Goal: Obtain resource: Download file/media

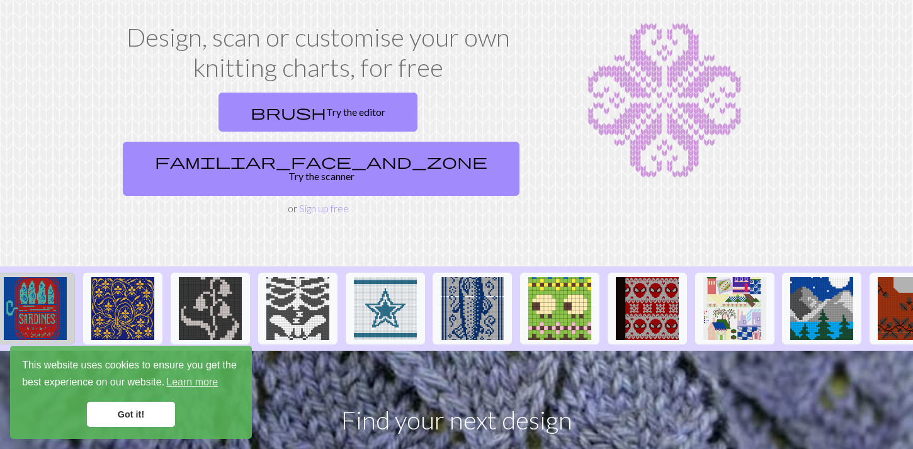
scroll to position [0, 796]
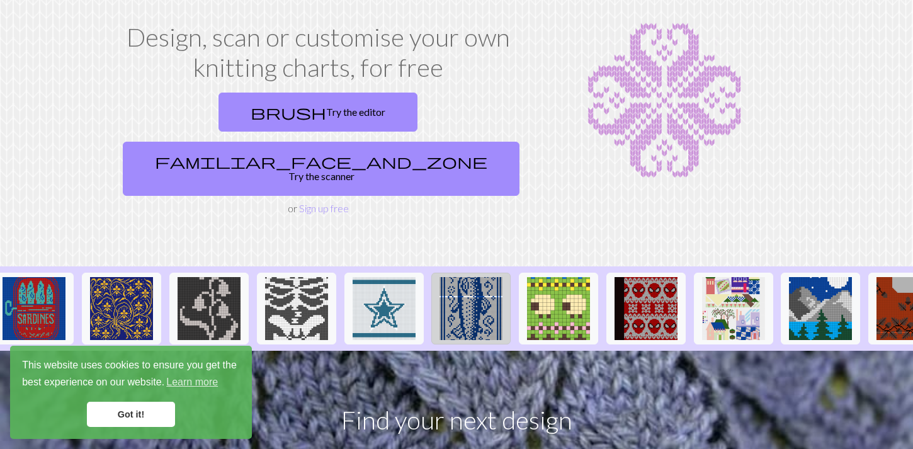
click at [495, 277] on img at bounding box center [471, 308] width 63 height 63
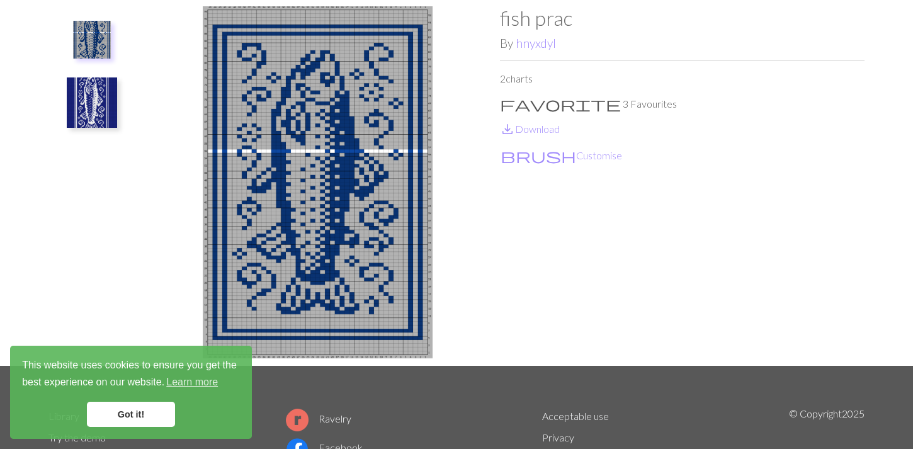
scroll to position [18, 0]
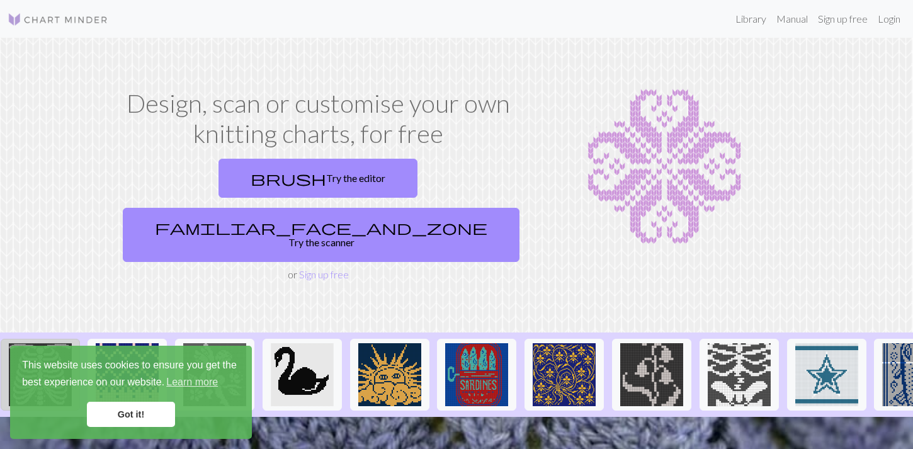
scroll to position [0, 362]
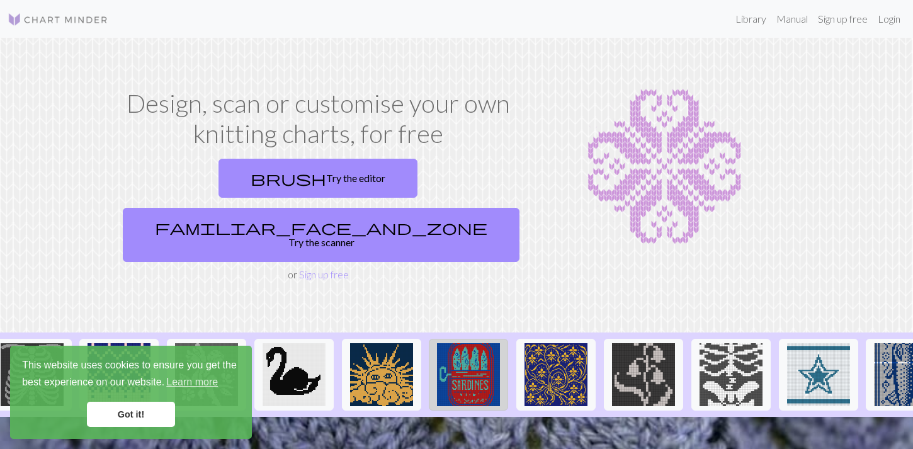
click at [478, 362] on img at bounding box center [468, 374] width 63 height 63
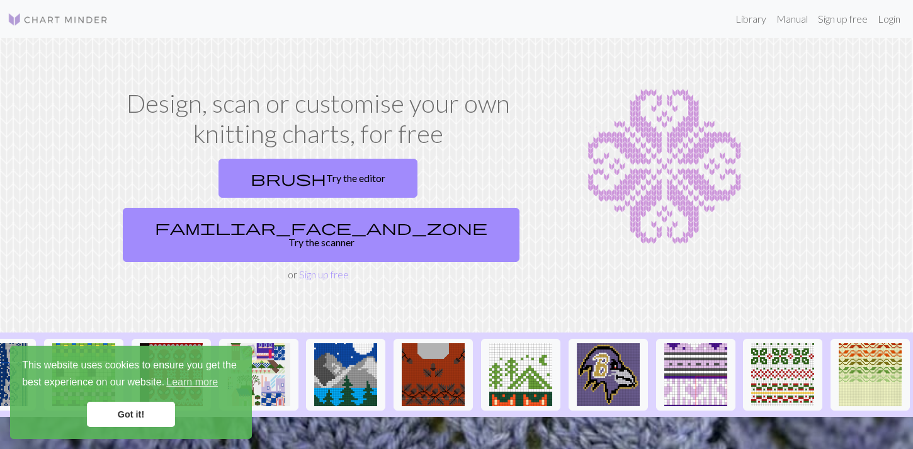
scroll to position [0, 1273]
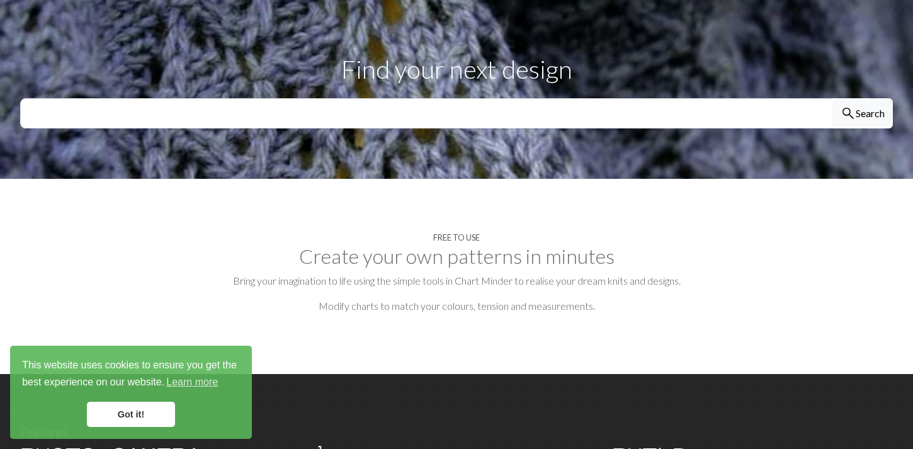
scroll to position [418, 0]
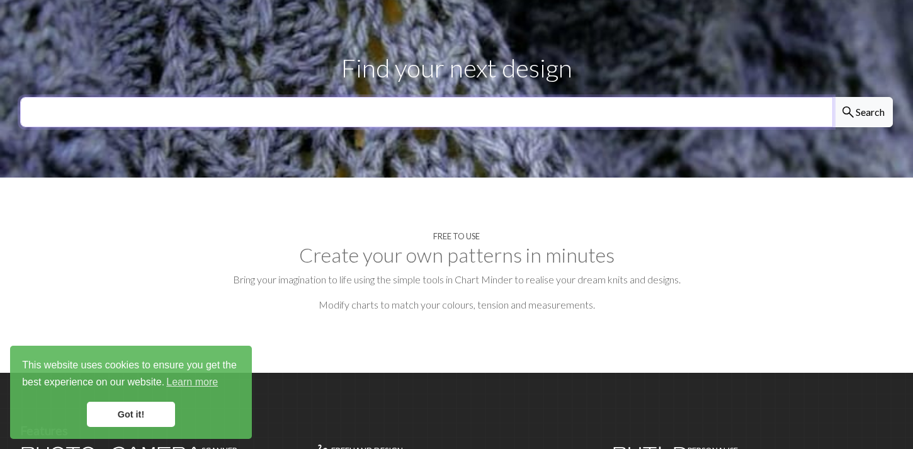
click at [263, 97] on input "text" at bounding box center [426, 112] width 813 height 30
type input "cow"
click at [833, 97] on button "search Search" at bounding box center [863, 112] width 60 height 30
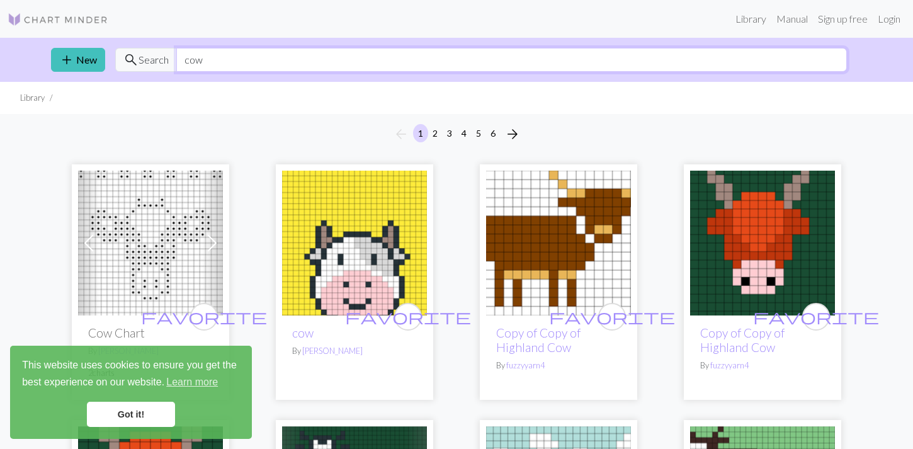
drag, startPoint x: 211, startPoint y: 62, endPoint x: 169, endPoint y: 60, distance: 42.3
click at [169, 60] on div "search Search cow" at bounding box center [481, 60] width 732 height 24
type input "f"
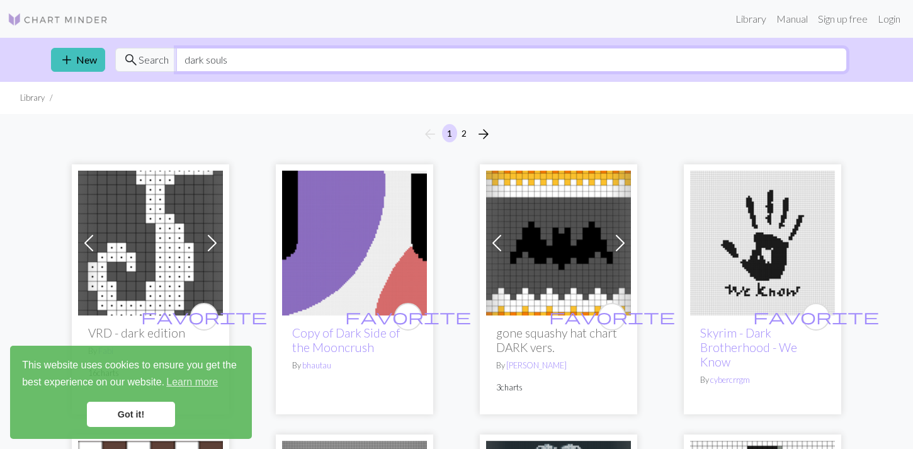
click at [204, 57] on input "dark souls" at bounding box center [511, 60] width 671 height 24
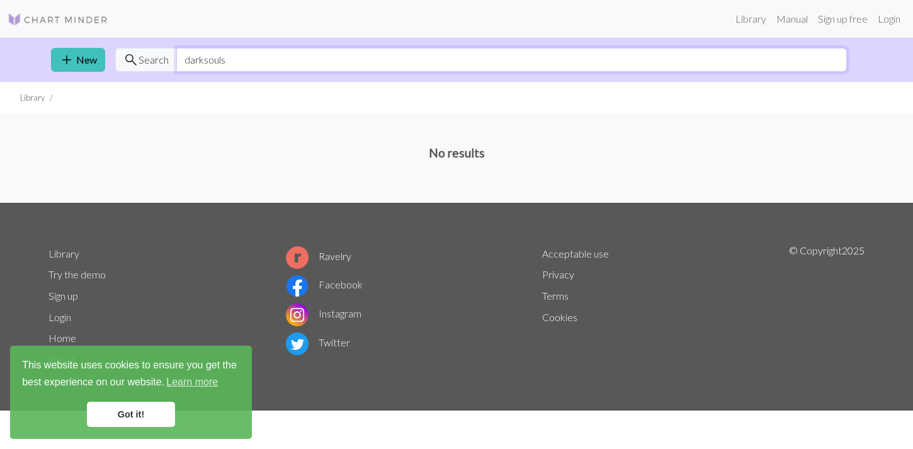
drag, startPoint x: 222, startPoint y: 60, endPoint x: 134, endPoint y: 50, distance: 89.5
click at [134, 50] on div "search Search darksouls" at bounding box center [481, 60] width 732 height 24
type input "alphabet"
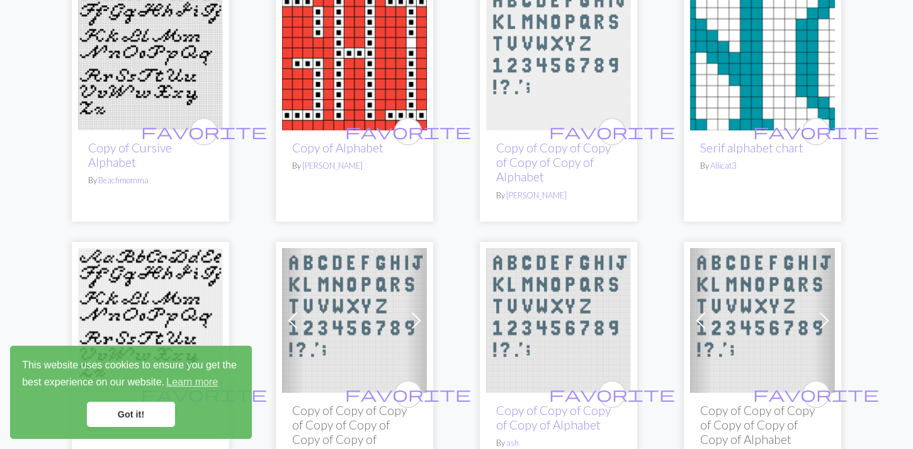
scroll to position [1811, 0]
click at [724, 71] on img at bounding box center [762, 57] width 145 height 145
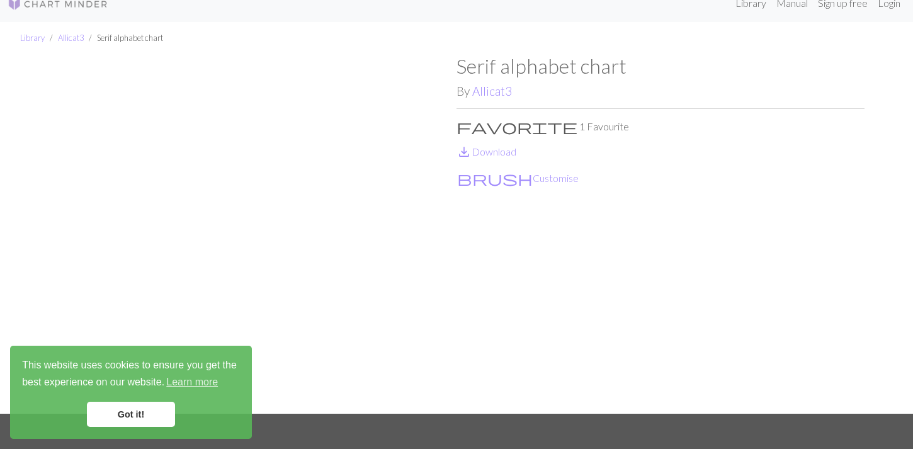
scroll to position [20, 0]
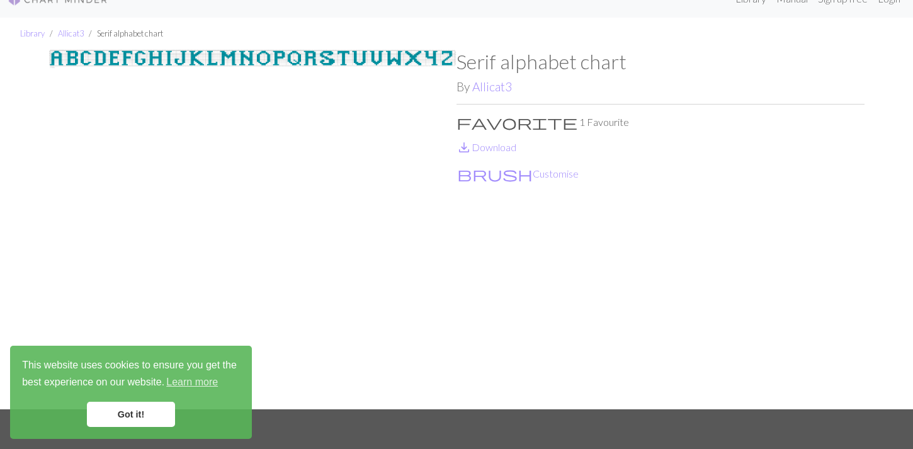
click at [89, 51] on img at bounding box center [253, 229] width 408 height 359
click at [483, 147] on link "save_alt Download" at bounding box center [487, 147] width 60 height 12
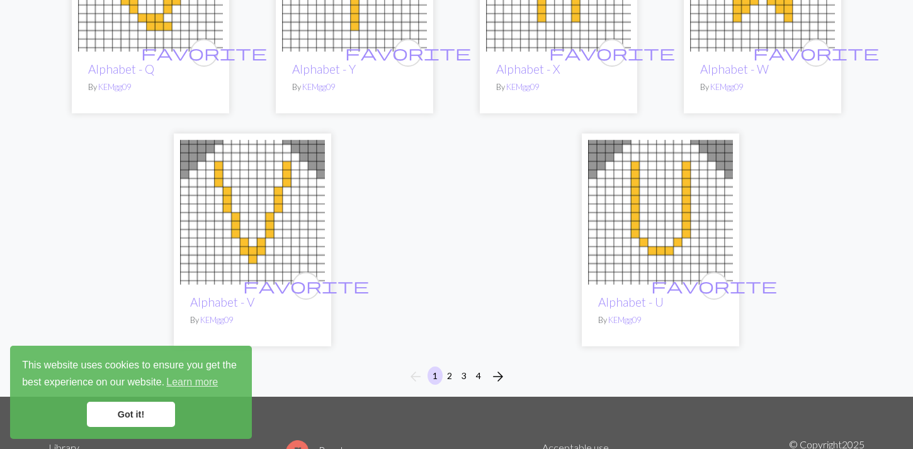
scroll to position [3341, 0]
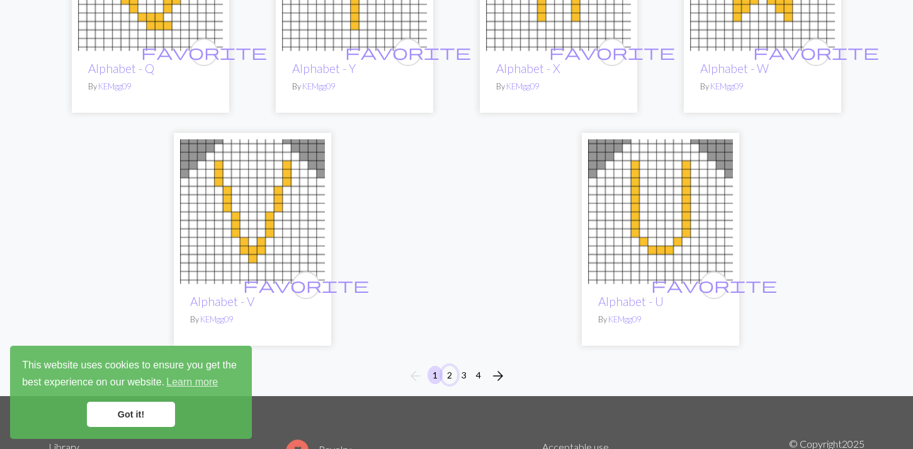
click at [454, 366] on button "2" at bounding box center [449, 375] width 15 height 18
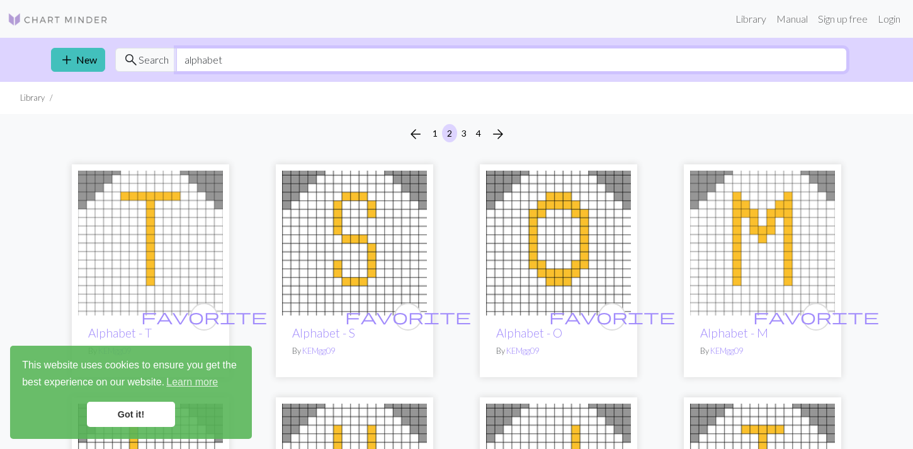
drag, startPoint x: 241, startPoint y: 59, endPoint x: 170, endPoint y: 50, distance: 71.7
click at [170, 50] on div "search Search alphabet" at bounding box center [481, 60] width 732 height 24
type input "J"
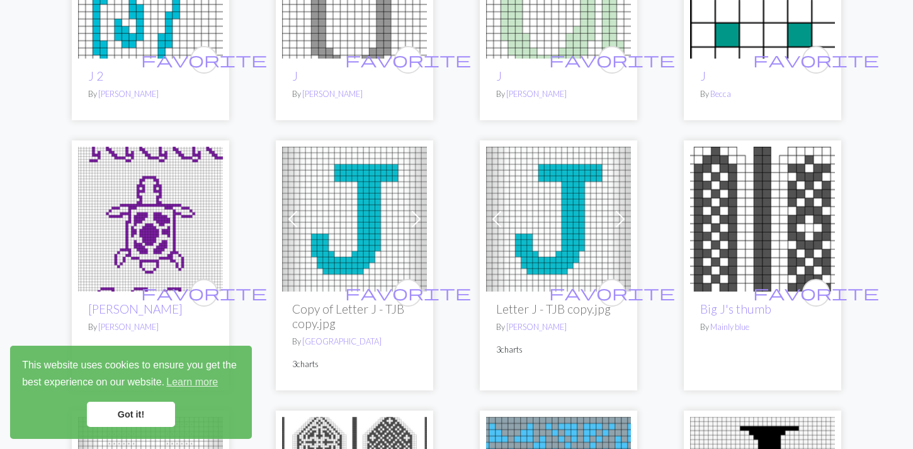
scroll to position [1044, 0]
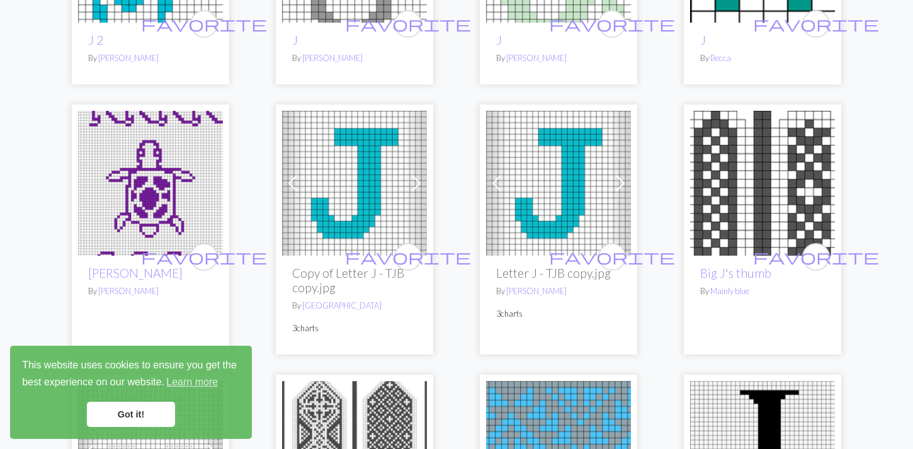
click at [346, 188] on img at bounding box center [354, 183] width 145 height 145
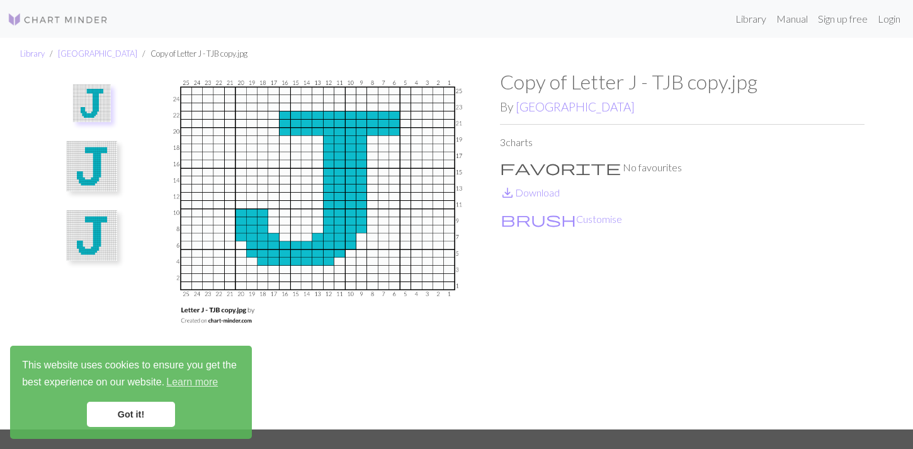
click at [88, 159] on img at bounding box center [92, 166] width 50 height 50
click at [93, 231] on img at bounding box center [92, 235] width 50 height 50
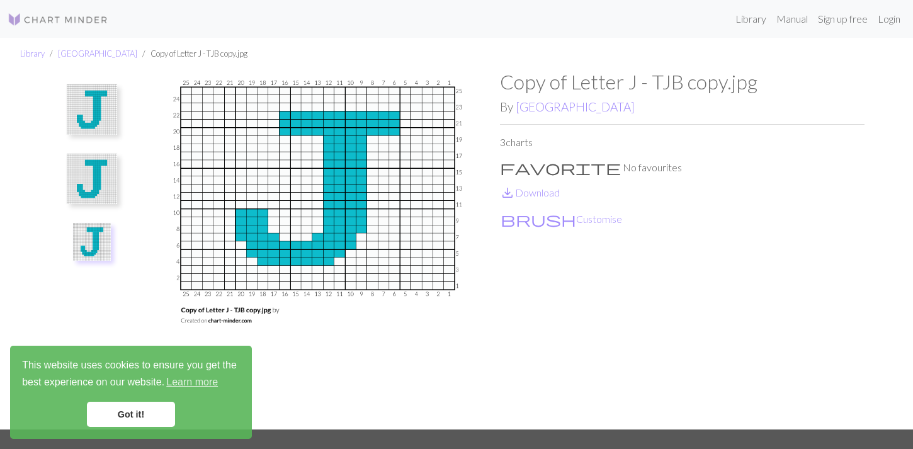
click at [94, 167] on img at bounding box center [92, 179] width 50 height 50
click at [100, 123] on img at bounding box center [92, 109] width 50 height 50
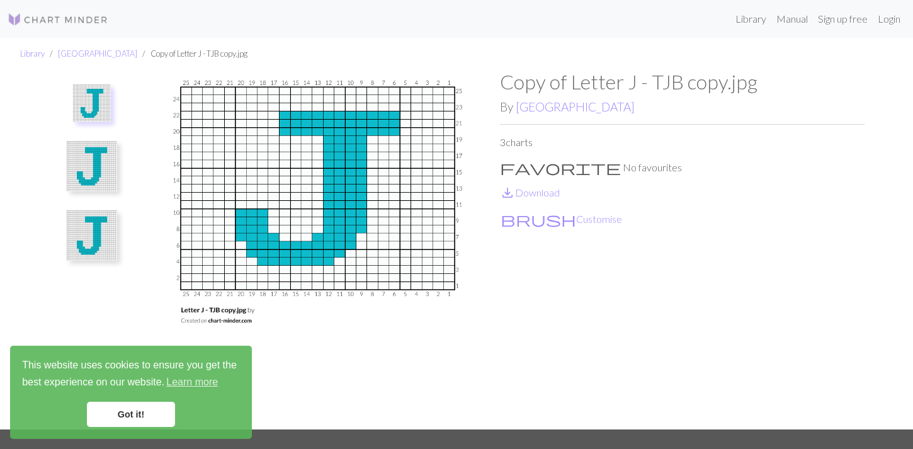
click at [95, 169] on img at bounding box center [92, 166] width 50 height 50
click at [93, 100] on img at bounding box center [92, 109] width 50 height 50
click at [100, 169] on img at bounding box center [92, 166] width 50 height 50
click at [96, 231] on img at bounding box center [92, 235] width 50 height 50
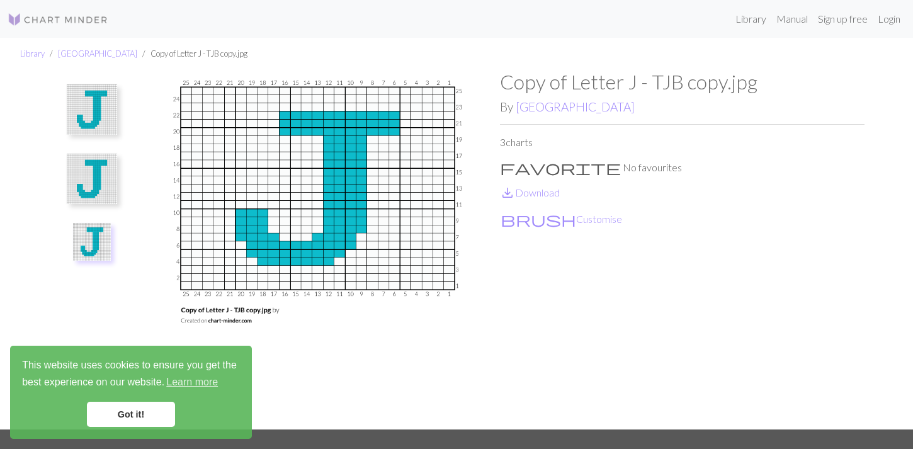
click at [87, 155] on img at bounding box center [92, 179] width 50 height 50
click at [94, 112] on img at bounding box center [92, 109] width 50 height 50
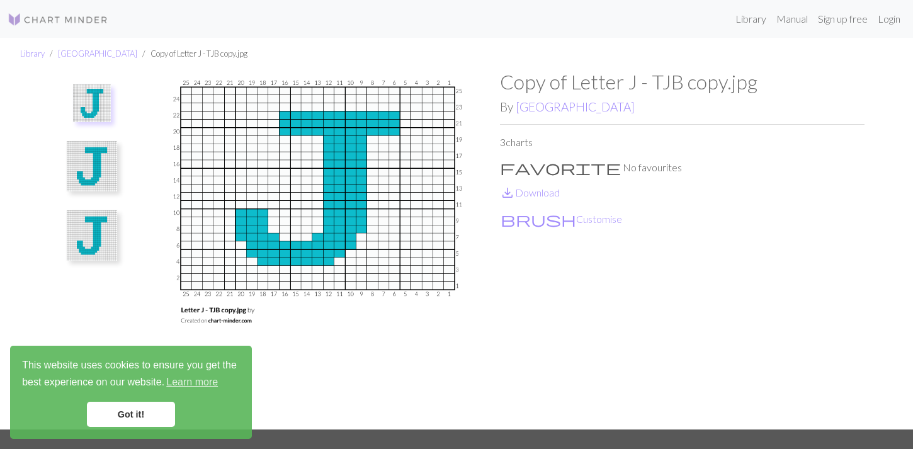
click at [265, 146] on img at bounding box center [317, 249] width 365 height 359
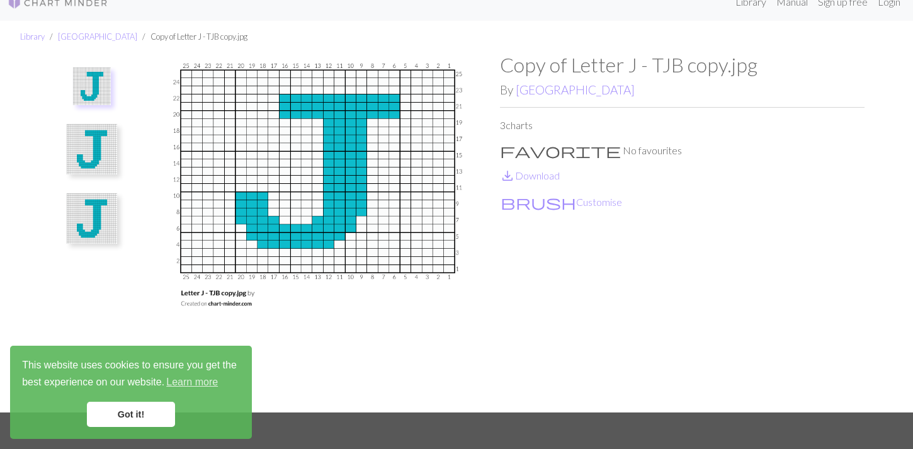
scroll to position [25, 0]
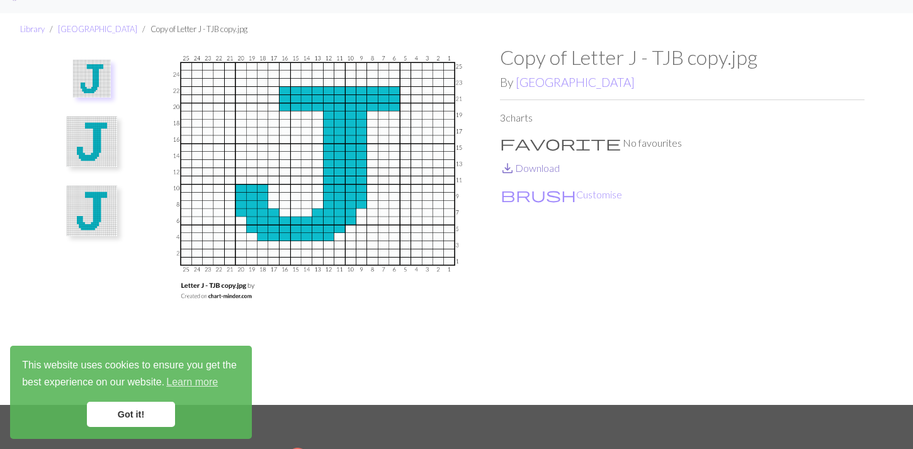
click at [528, 172] on link "save_alt Download" at bounding box center [530, 168] width 60 height 12
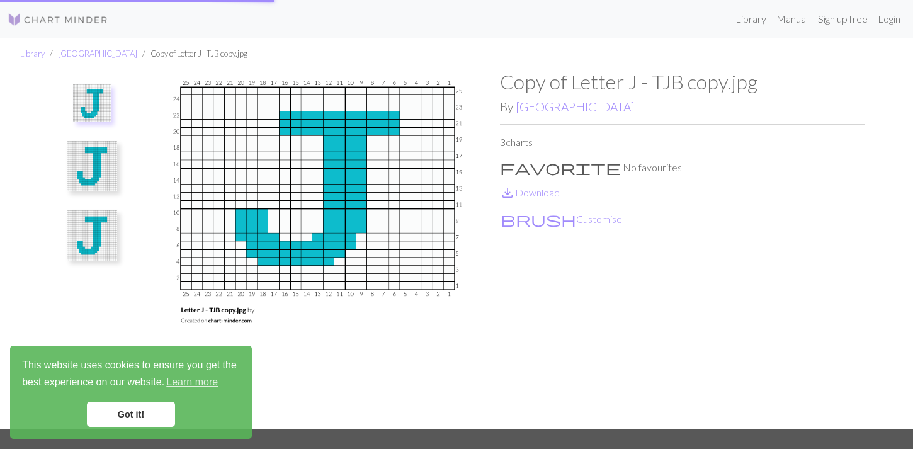
scroll to position [3, 0]
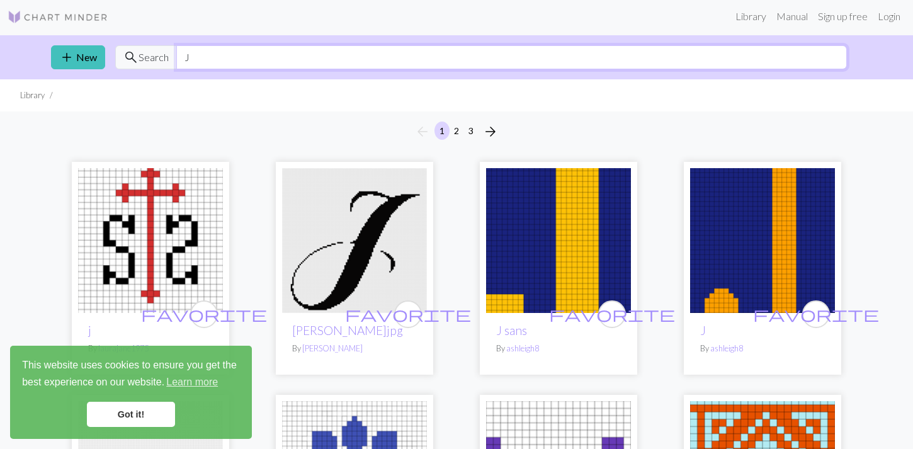
drag, startPoint x: 214, startPoint y: 59, endPoint x: 185, endPoint y: 49, distance: 30.5
click at [185, 49] on input "J" at bounding box center [511, 57] width 671 height 24
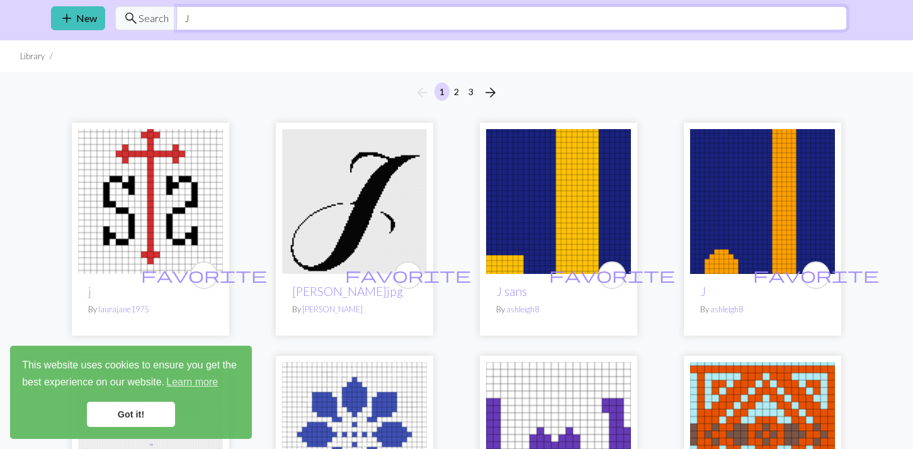
scroll to position [0, 0]
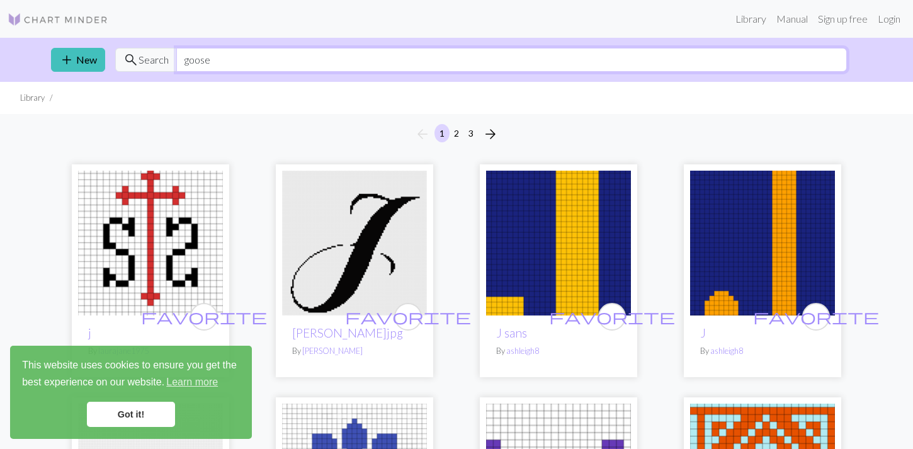
type input "goose"
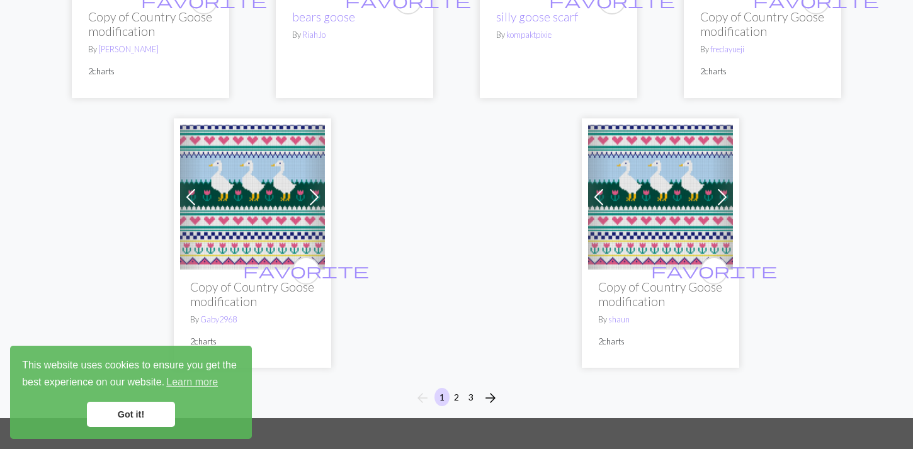
scroll to position [3129, 0]
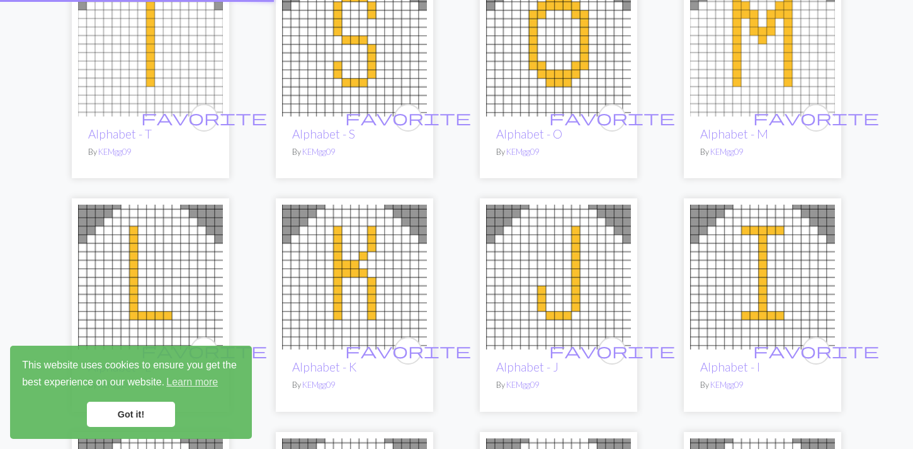
scroll to position [61, 0]
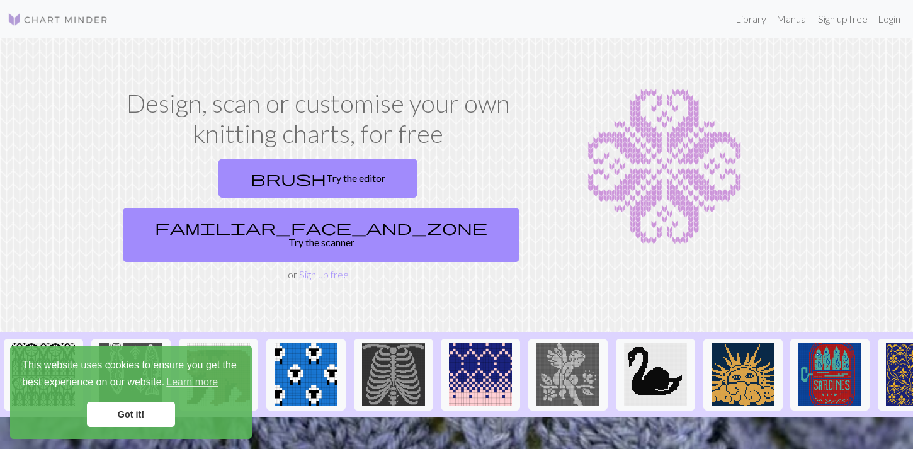
scroll to position [418, 0]
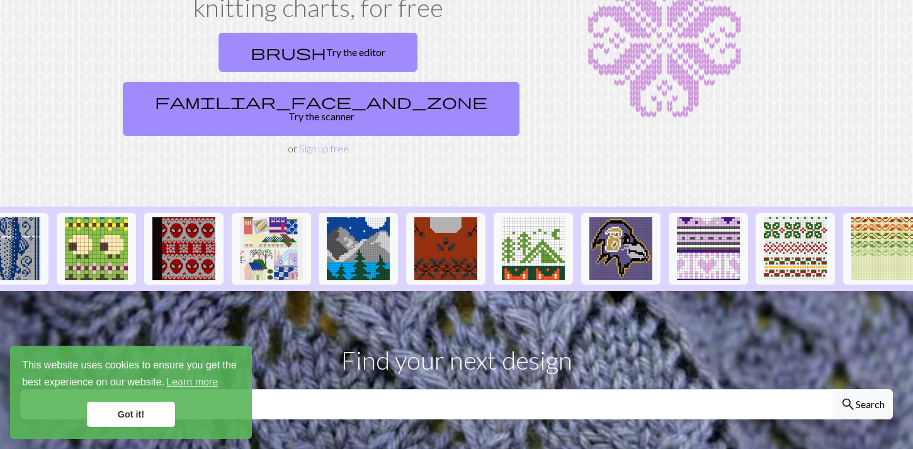
scroll to position [0, 1273]
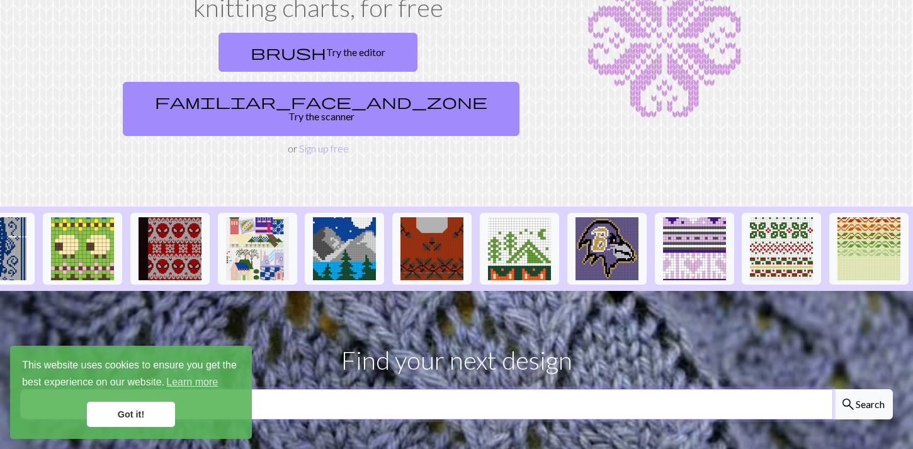
click at [445, 389] on input "text" at bounding box center [426, 404] width 813 height 30
type input "heart"
click at [833, 389] on button "search Search" at bounding box center [863, 404] width 60 height 30
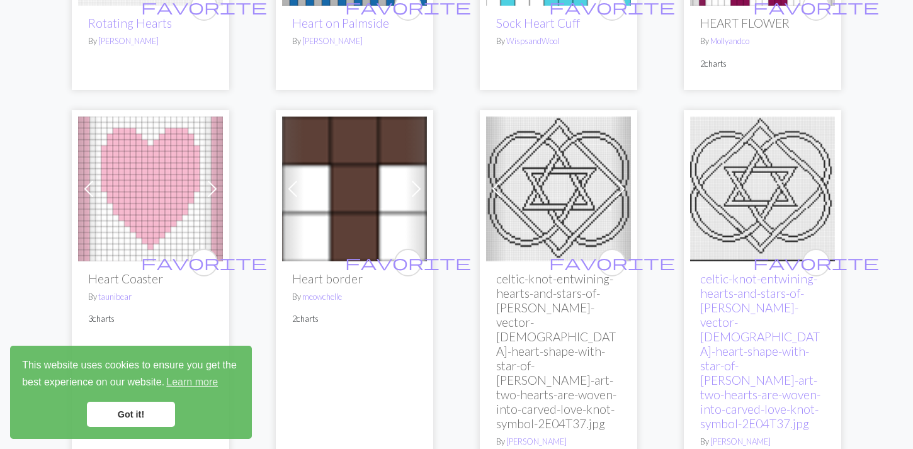
scroll to position [558, 0]
click at [144, 210] on img at bounding box center [150, 188] width 145 height 145
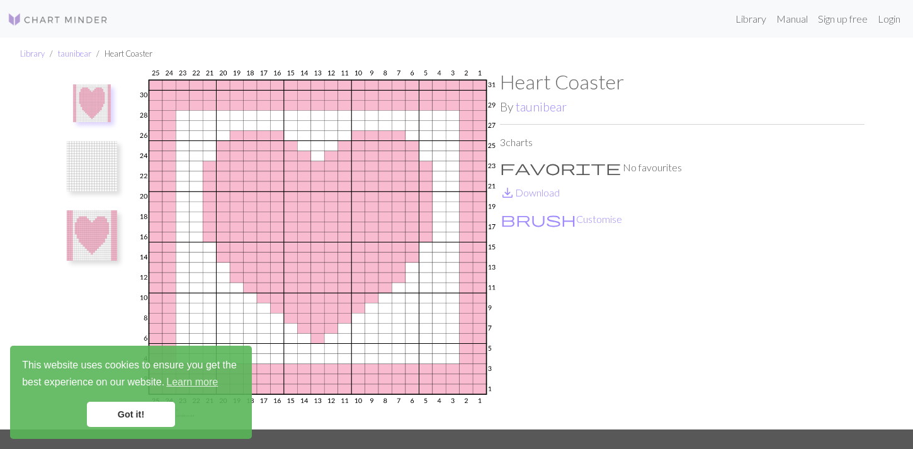
click at [81, 164] on img at bounding box center [92, 166] width 50 height 50
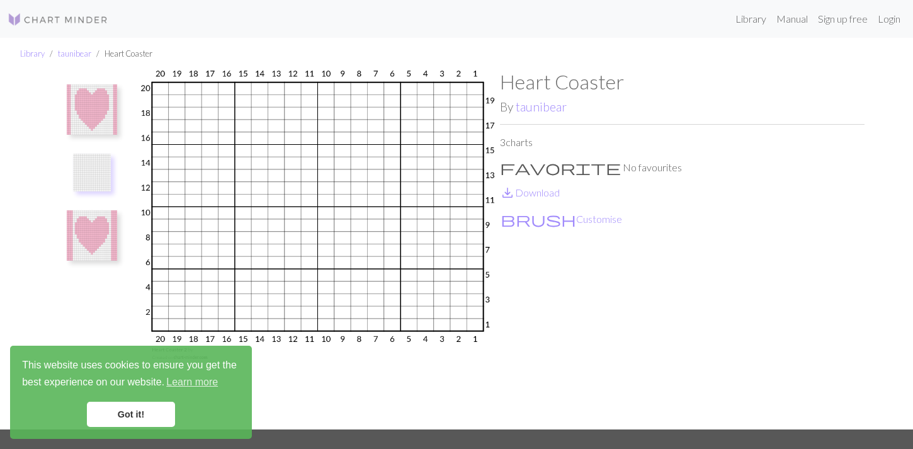
click at [85, 232] on img at bounding box center [92, 235] width 50 height 50
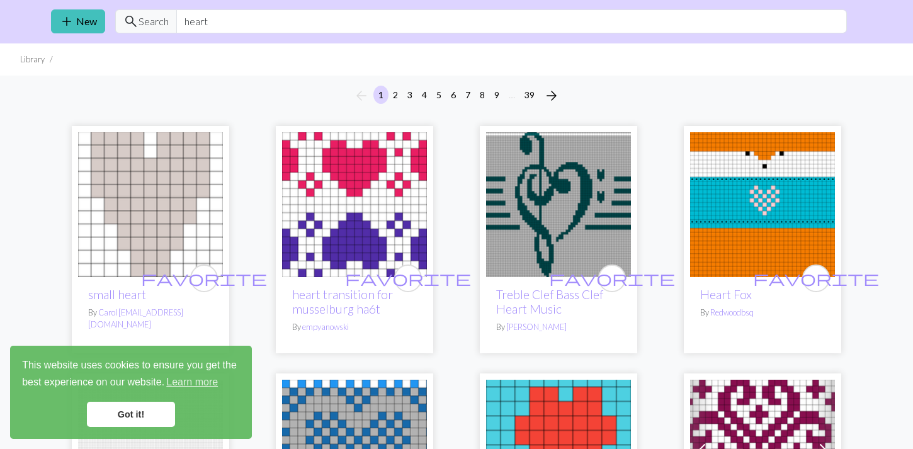
scroll to position [45, 0]
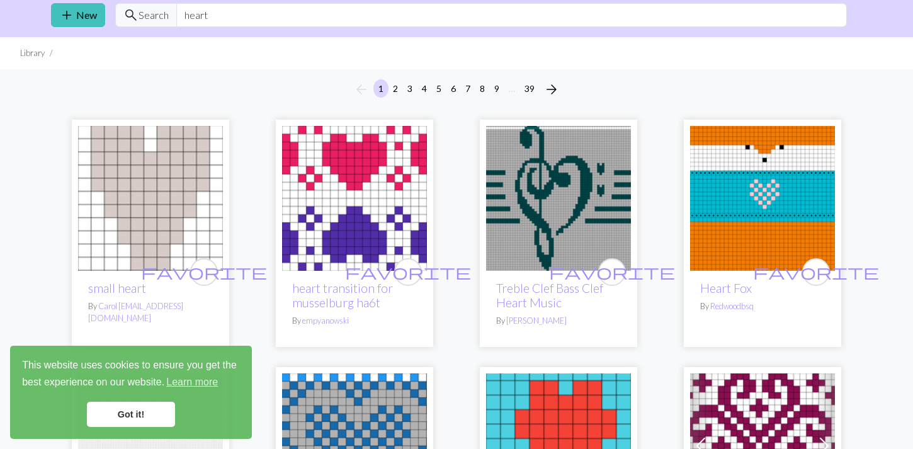
click at [114, 188] on img at bounding box center [150, 198] width 145 height 145
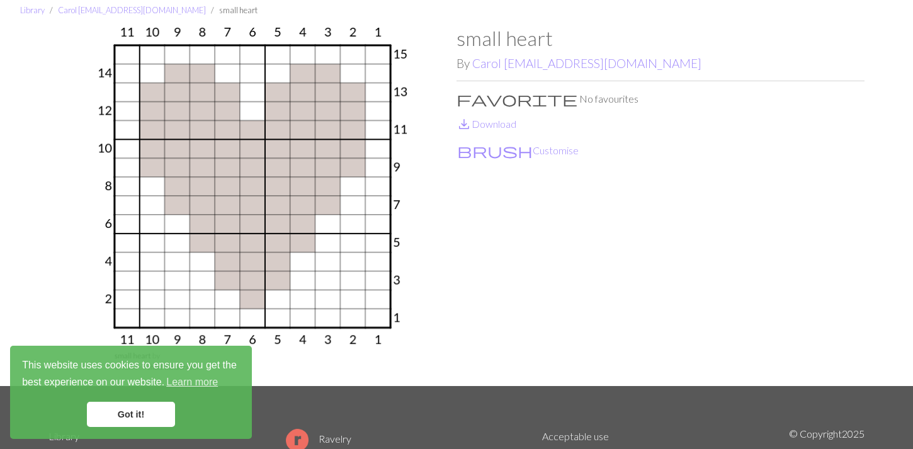
scroll to position [54, 0]
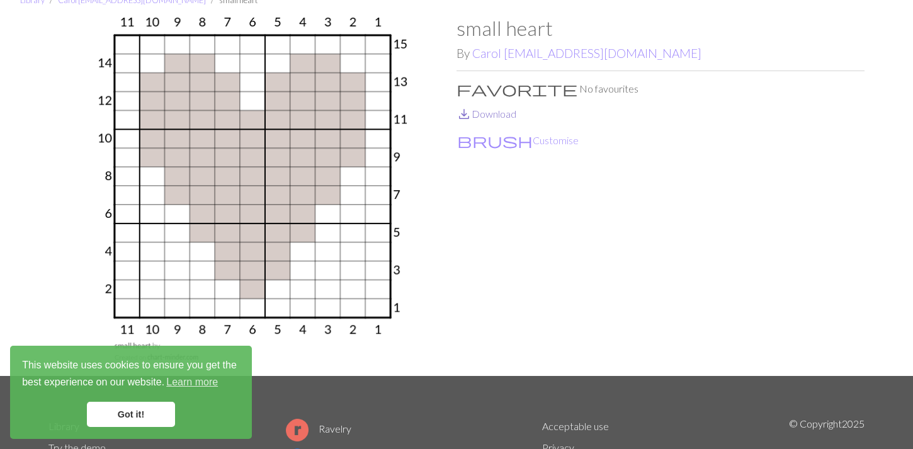
click at [479, 109] on link "save_alt Download" at bounding box center [487, 114] width 60 height 12
